Goal: Task Accomplishment & Management: Complete application form

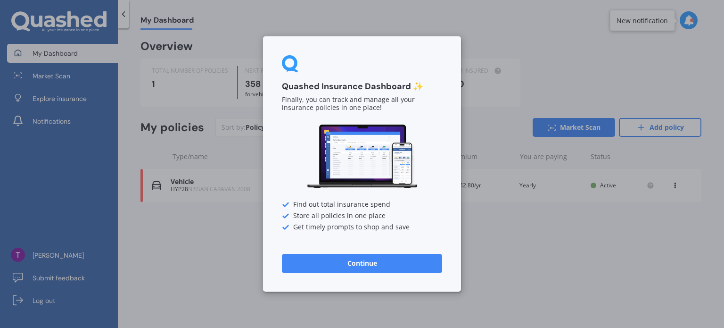
click at [336, 262] on button "Continue" at bounding box center [362, 263] width 160 height 19
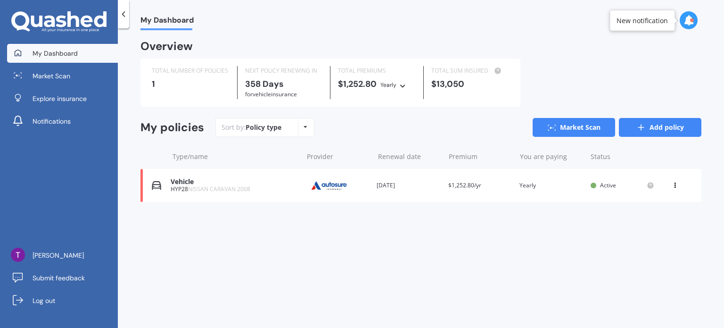
click at [640, 125] on icon at bounding box center [640, 127] width 9 height 9
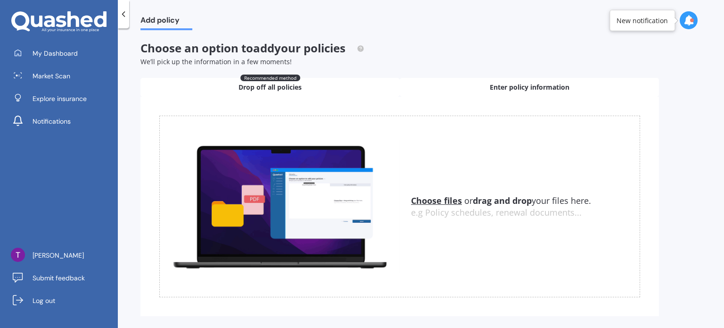
click at [470, 90] on div "Enter policy information" at bounding box center [529, 87] width 259 height 19
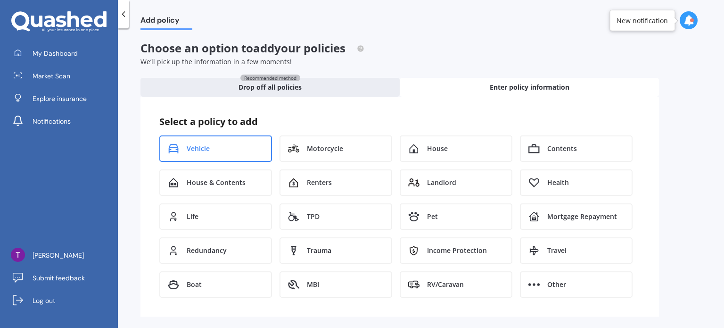
click at [200, 148] on span "Vehicle" at bounding box center [198, 148] width 23 height 9
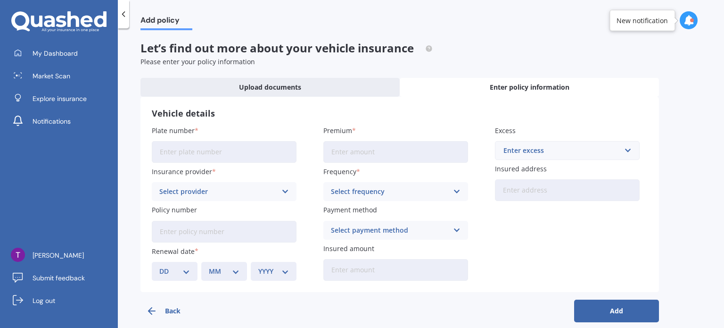
click at [200, 148] on input "Plate number" at bounding box center [224, 152] width 145 height 22
click at [222, 136] on div "Plate number" at bounding box center [224, 143] width 145 height 37
